Goal: Task Accomplishment & Management: Complete application form

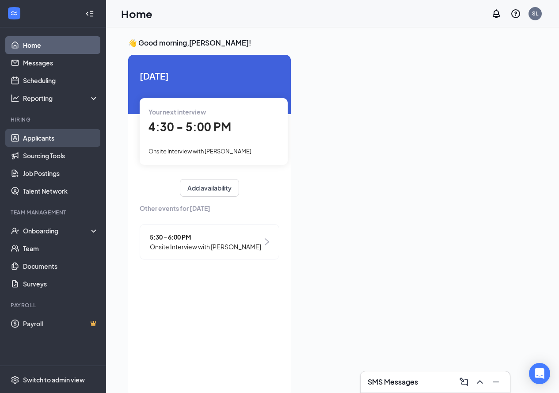
click at [56, 142] on link "Applicants" at bounding box center [61, 138] width 76 height 18
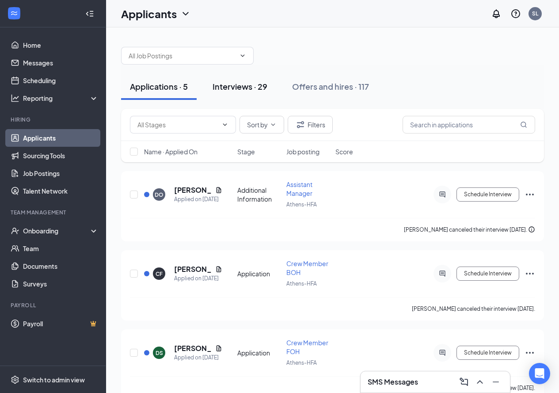
click at [226, 94] on button "Interviews · 29" at bounding box center [240, 86] width 73 height 27
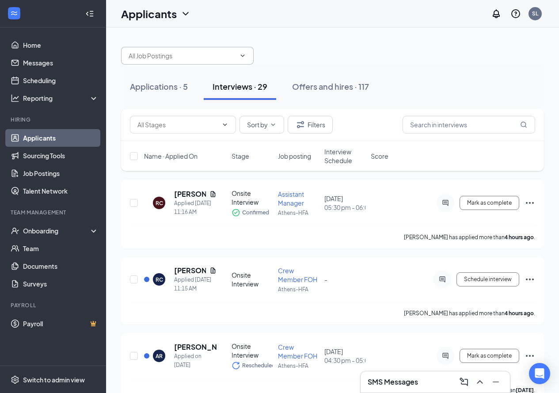
click at [184, 60] on input "text" at bounding box center [182, 56] width 107 height 10
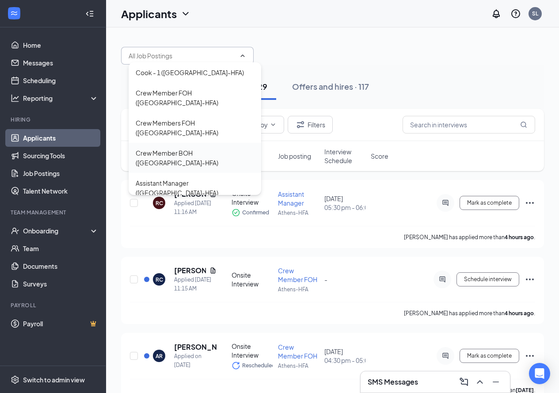
click at [182, 148] on div "Crew Member BOH ([GEOGRAPHIC_DATA]-HFA)" at bounding box center [195, 157] width 119 height 19
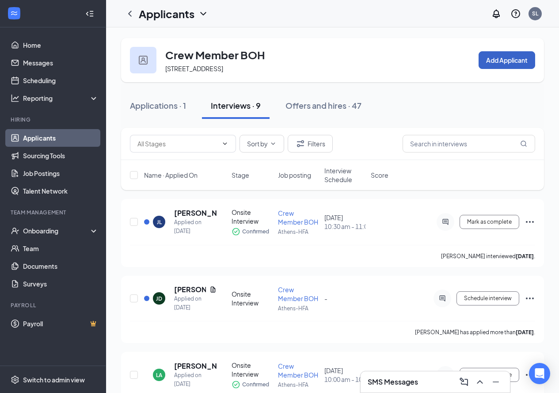
click at [510, 62] on button "Add Applicant" at bounding box center [507, 60] width 57 height 18
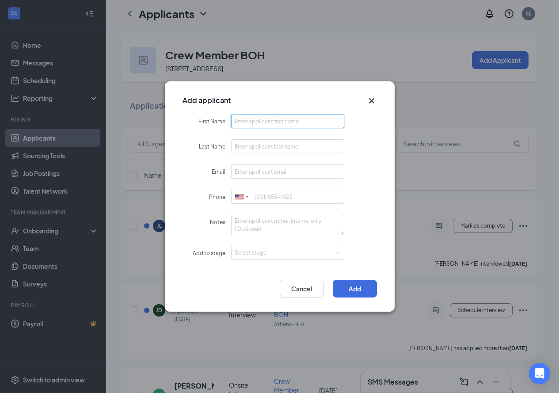
click at [260, 118] on input "First Name" at bounding box center [288, 121] width 114 height 14
type input "Masyn"
click at [267, 138] on form "First Name Masyn Last Name Email Phone [GEOGRAPHIC_DATA] + 1 [GEOGRAPHIC_DATA] …" at bounding box center [280, 192] width 195 height 157
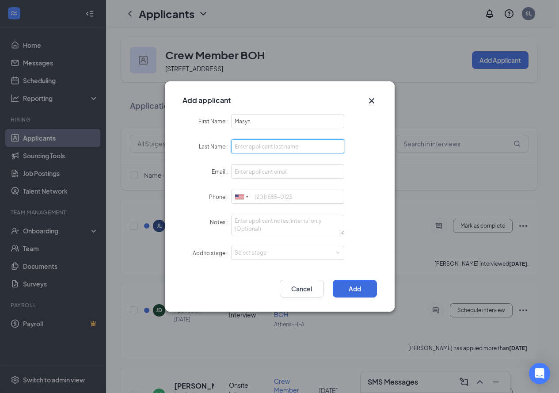
click at [265, 144] on input "Last Name" at bounding box center [288, 146] width 114 height 14
type input "[PERSON_NAME]"
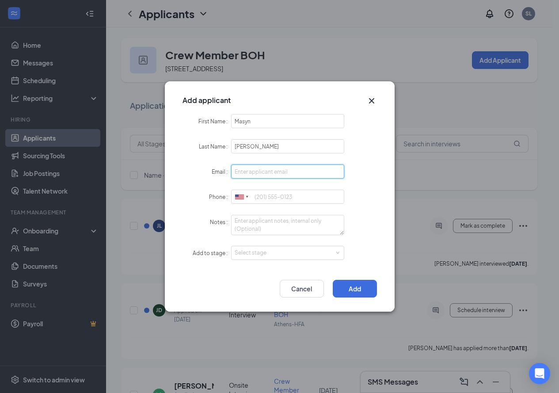
click at [268, 170] on input "Email" at bounding box center [288, 172] width 114 height 14
type input "[EMAIL_ADDRESS][DOMAIN_NAME]"
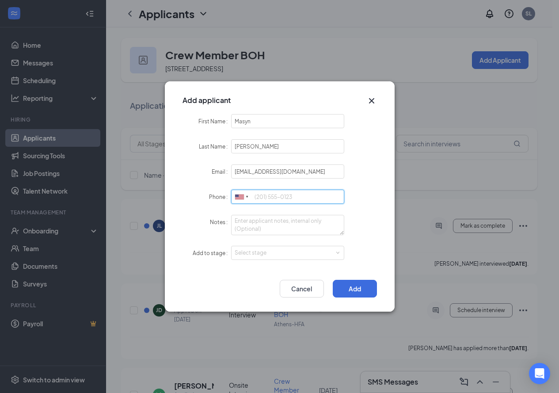
click at [285, 197] on input "Phone" at bounding box center [288, 197] width 114 height 14
click at [276, 249] on div "Select stage" at bounding box center [286, 253] width 103 height 9
type input "4238887290"
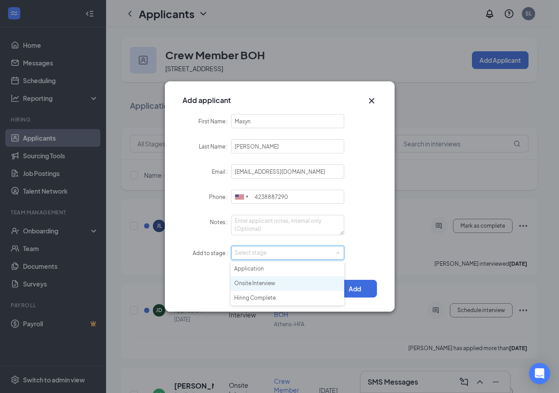
click at [280, 284] on li "Onsite Interview" at bounding box center [288, 283] width 114 height 15
click at [322, 254] on div "Select stage Onsite Interview" at bounding box center [288, 252] width 107 height 13
click at [308, 273] on li "Application" at bounding box center [288, 269] width 114 height 15
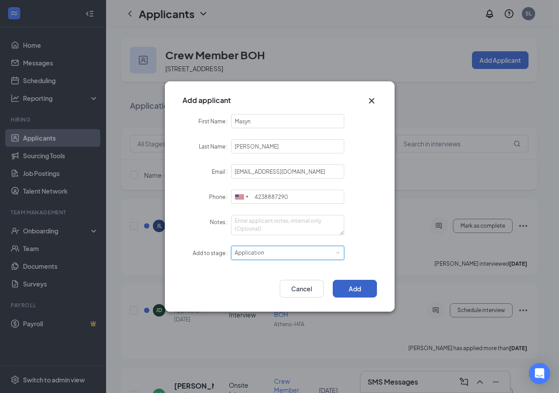
click at [370, 286] on button "Add" at bounding box center [355, 289] width 44 height 18
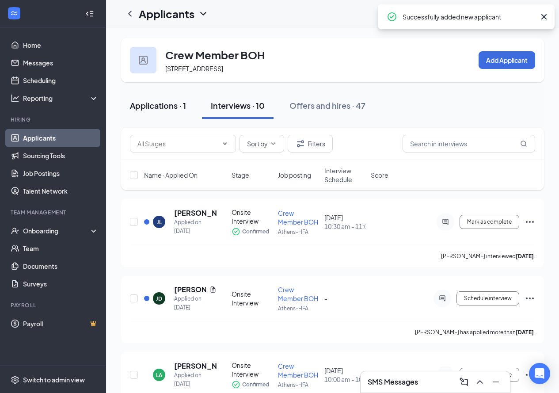
click at [174, 100] on div "Applications · 1" at bounding box center [158, 105] width 56 height 11
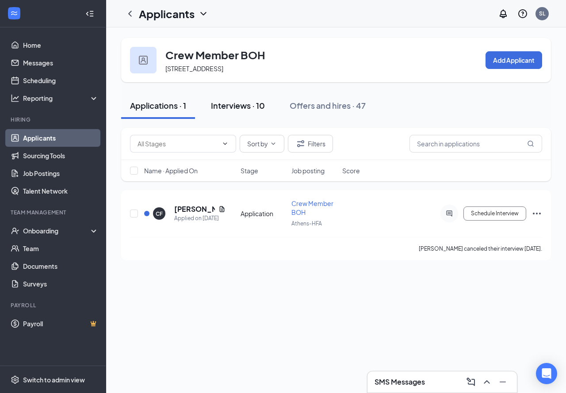
click at [239, 107] on div "Interviews · 10" at bounding box center [238, 105] width 54 height 11
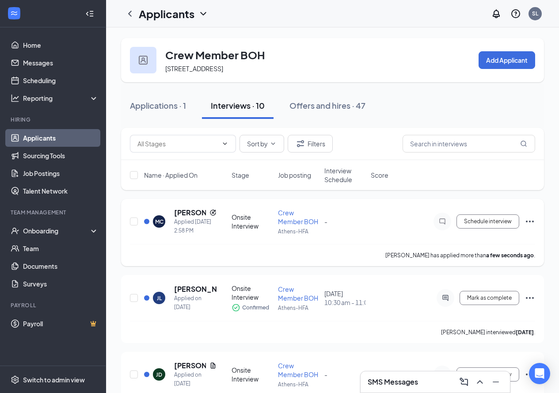
click at [533, 220] on icon "Ellipses" at bounding box center [530, 221] width 11 height 11
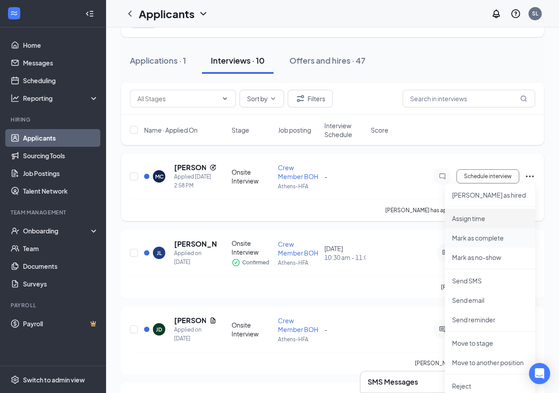
scroll to position [133, 0]
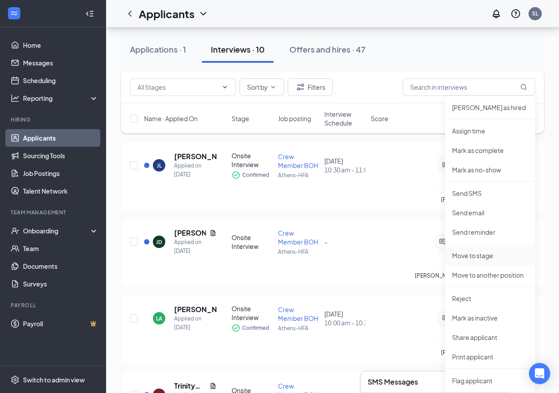
click at [490, 256] on p "Move to stage" at bounding box center [490, 255] width 76 height 9
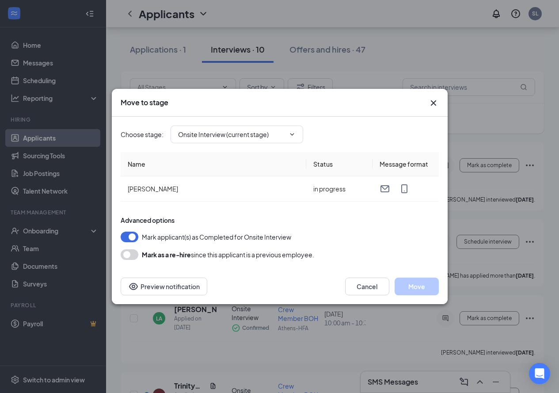
type input "Hiring Complete (final stage)"
click at [426, 282] on button "Move" at bounding box center [417, 287] width 44 height 18
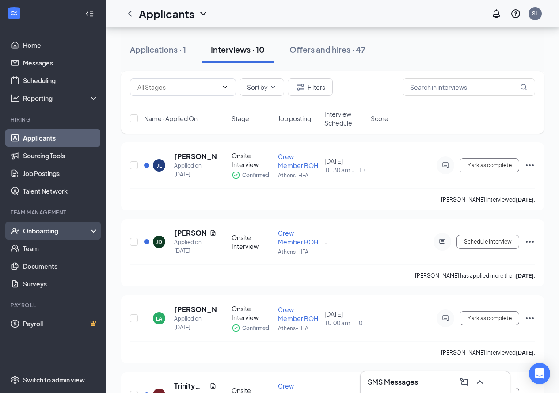
click at [54, 232] on div "Onboarding" at bounding box center [57, 230] width 68 height 9
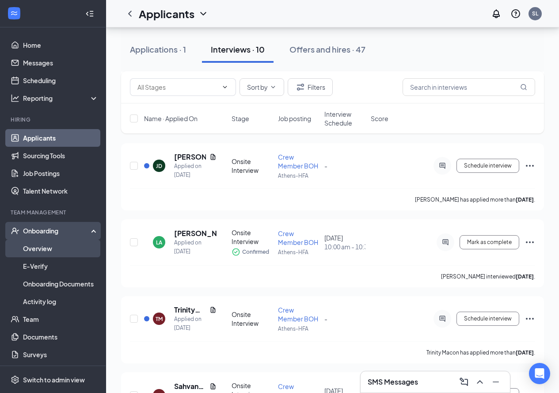
click at [58, 253] on link "Overview" at bounding box center [61, 249] width 76 height 18
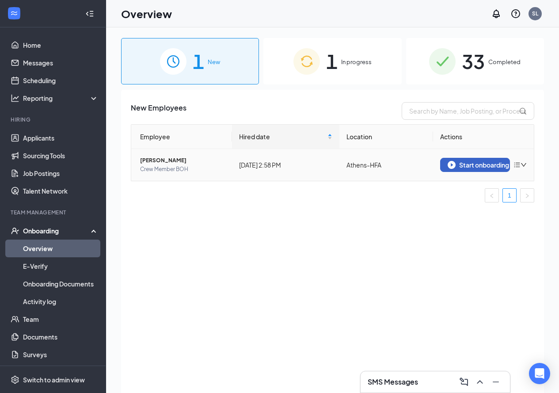
click at [469, 161] on div "Start onboarding" at bounding box center [475, 165] width 55 height 8
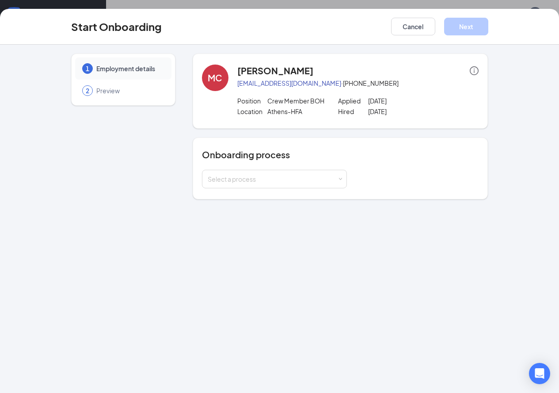
drag, startPoint x: 232, startPoint y: 182, endPoint x: 229, endPoint y: 188, distance: 6.9
click at [231, 183] on div "Select a process" at bounding box center [273, 179] width 130 height 9
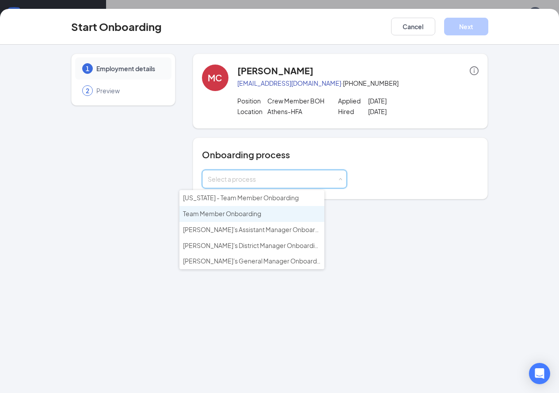
click at [221, 210] on span "Team Member Onboarding" at bounding box center [222, 214] width 78 height 8
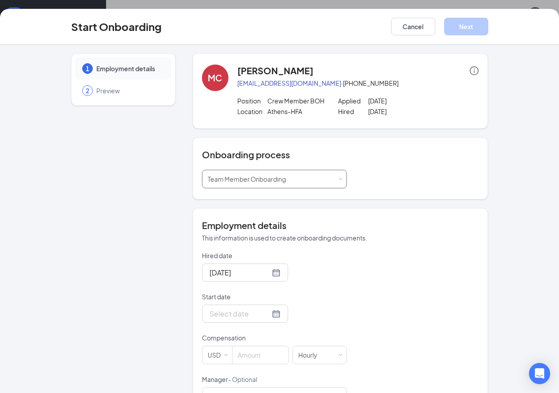
scroll to position [40, 0]
click at [211, 314] on input "Start date" at bounding box center [240, 313] width 61 height 11
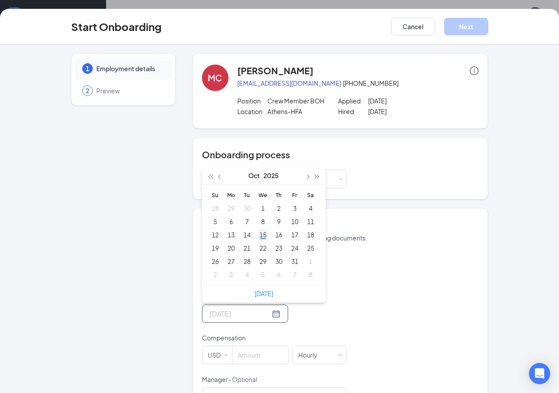
type input "[DATE]"
click at [258, 234] on div "15" at bounding box center [263, 235] width 11 height 11
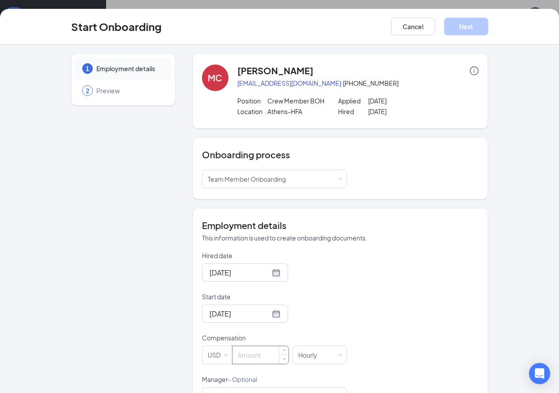
click at [233, 351] on input at bounding box center [261, 355] width 56 height 18
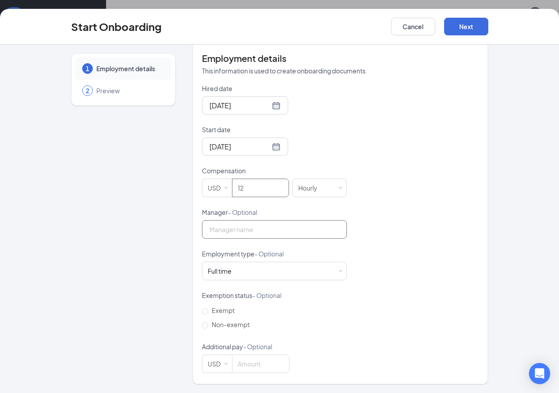
type input "12"
click at [253, 233] on input "Manager - Optional" at bounding box center [274, 229] width 145 height 19
type input "s"
type input "[PERSON_NAME]"
click at [245, 270] on div "Full time Works 30+ hours per week and is reasonably expected to work" at bounding box center [275, 271] width 134 height 18
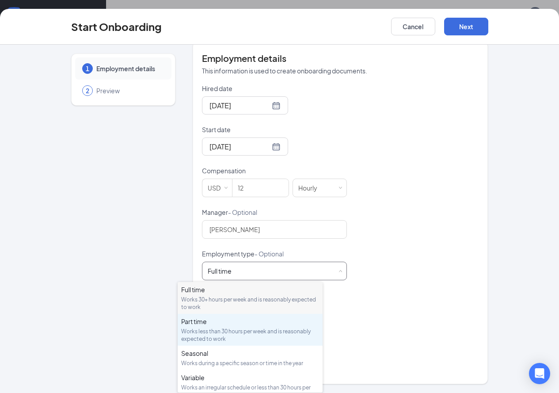
click at [233, 324] on div "Part time" at bounding box center [250, 321] width 138 height 9
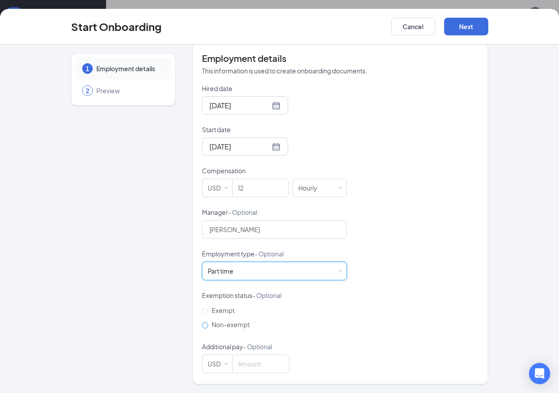
click at [219, 328] on span "Non-exempt" at bounding box center [230, 325] width 45 height 8
click at [208, 328] on input "Non-exempt" at bounding box center [205, 325] width 6 height 6
radio input "true"
click at [489, 25] on button "Next" at bounding box center [466, 27] width 44 height 18
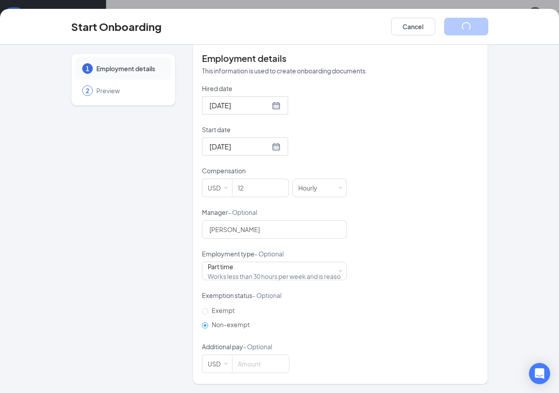
scroll to position [0, 0]
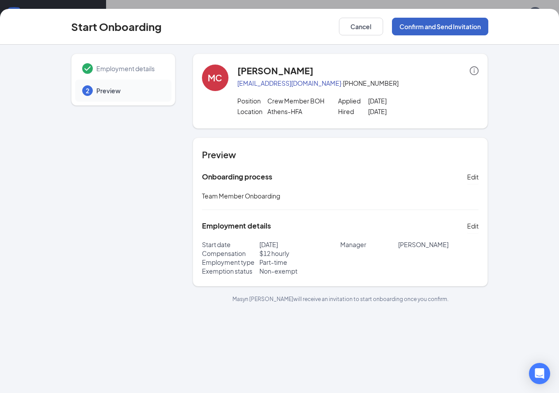
click at [489, 28] on button "Confirm and Send Invitation" at bounding box center [440, 27] width 96 height 18
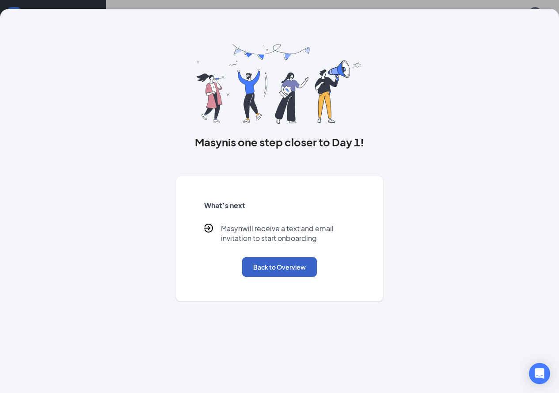
click at [287, 277] on button "Back to Overview" at bounding box center [279, 266] width 75 height 19
